Goal: Find specific page/section

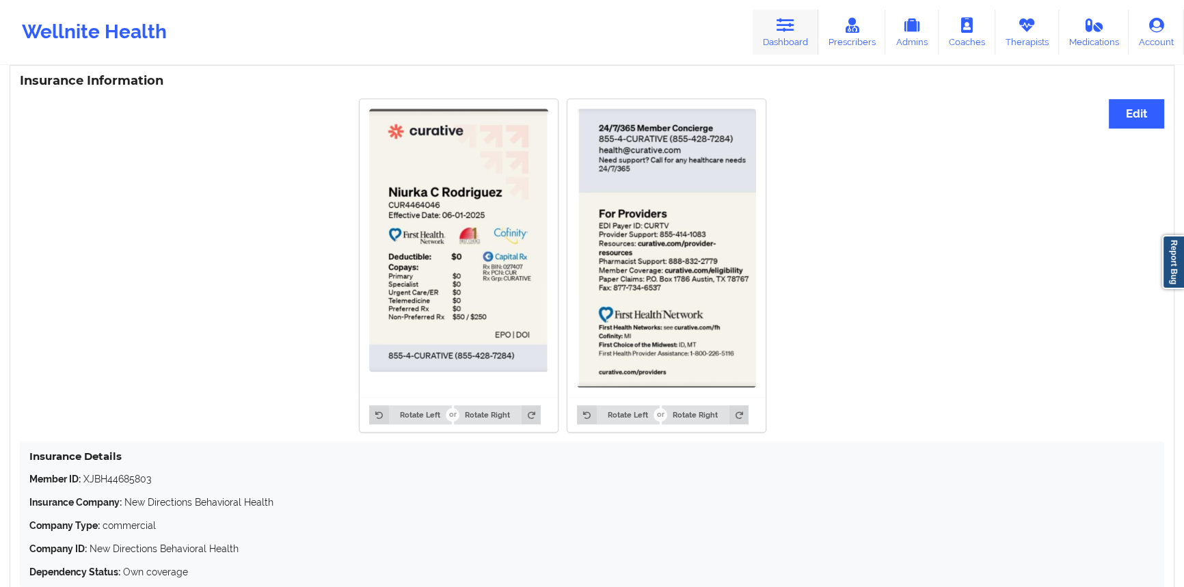
click at [783, 40] on link "Dashboard" at bounding box center [785, 32] width 66 height 45
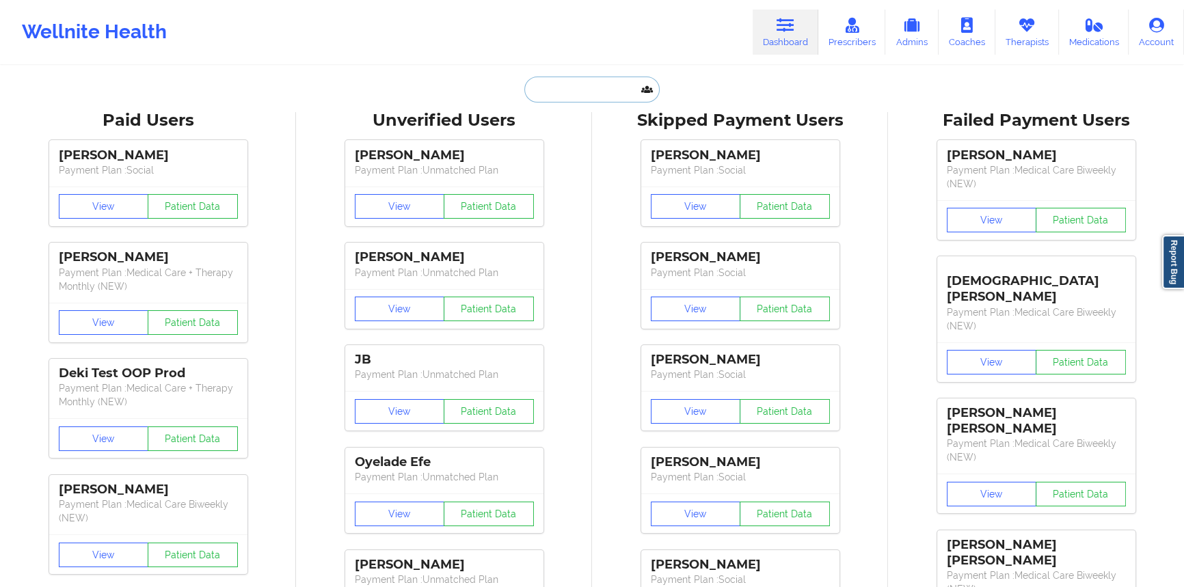
paste input "[PERSON_NAME]"
type input "[PERSON_NAME]"
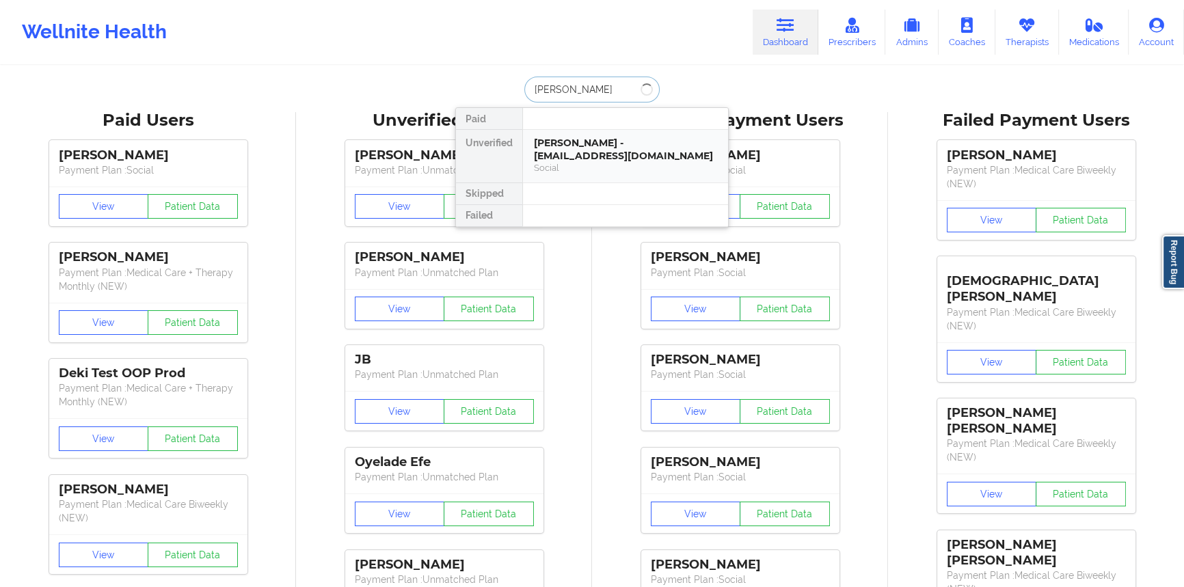
click at [607, 161] on div "[PERSON_NAME] - [EMAIL_ADDRESS][DOMAIN_NAME]" at bounding box center [625, 149] width 183 height 25
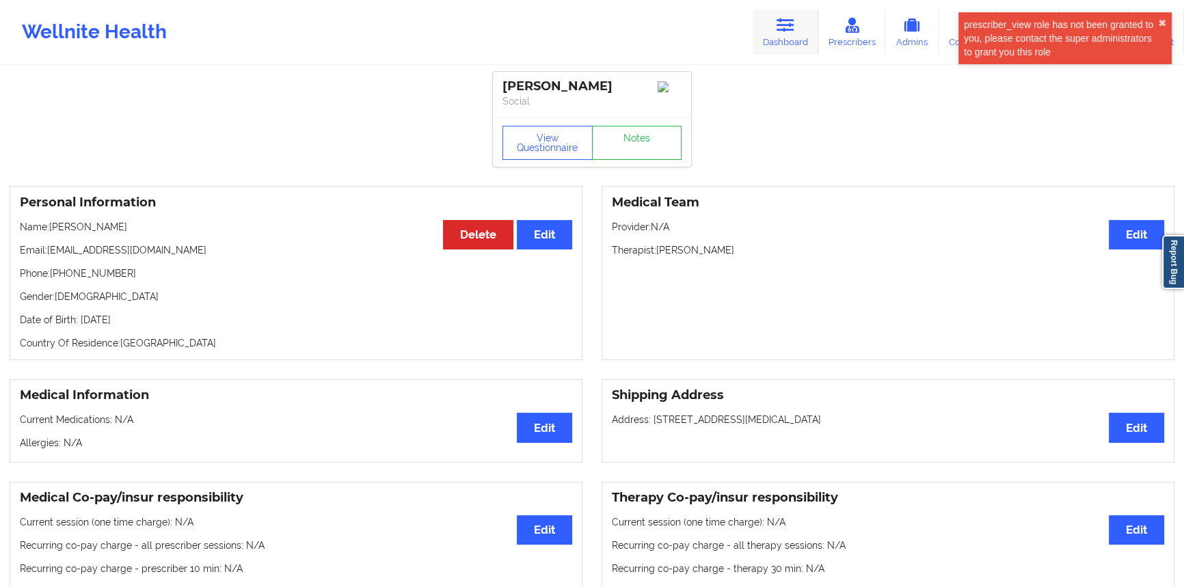
click at [759, 40] on link "Dashboard" at bounding box center [785, 32] width 66 height 45
